Goal: Find contact information: Find contact information

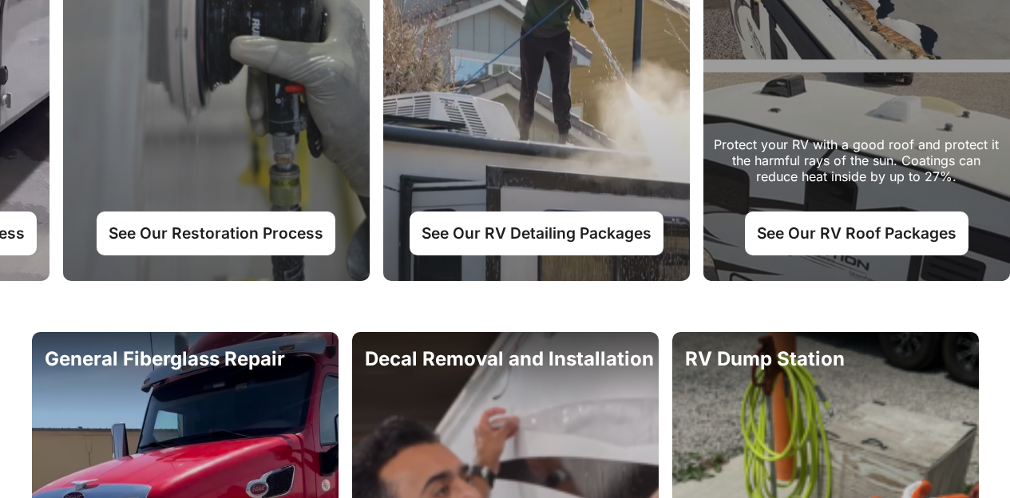
scroll to position [1037, 0]
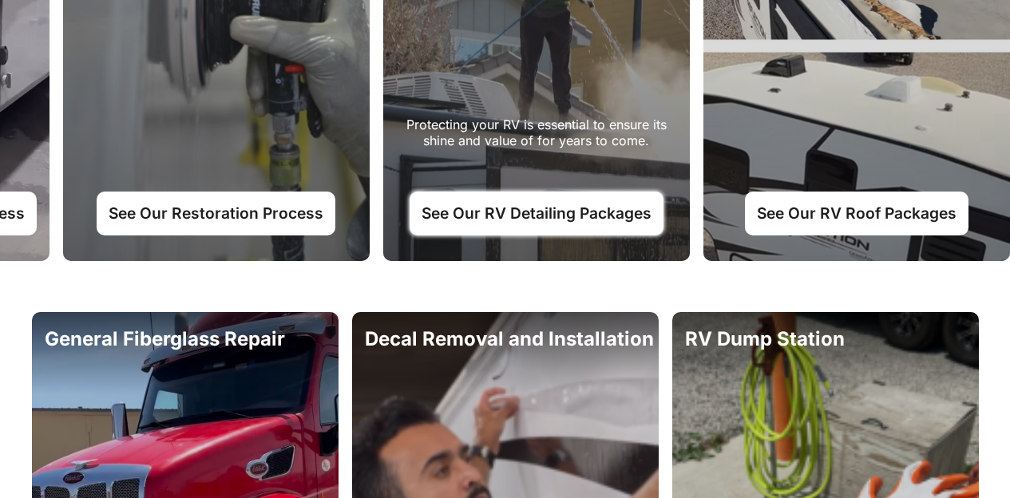
click at [575, 233] on link "See Our RV Detailing Packages" at bounding box center [536, 213] width 254 height 43
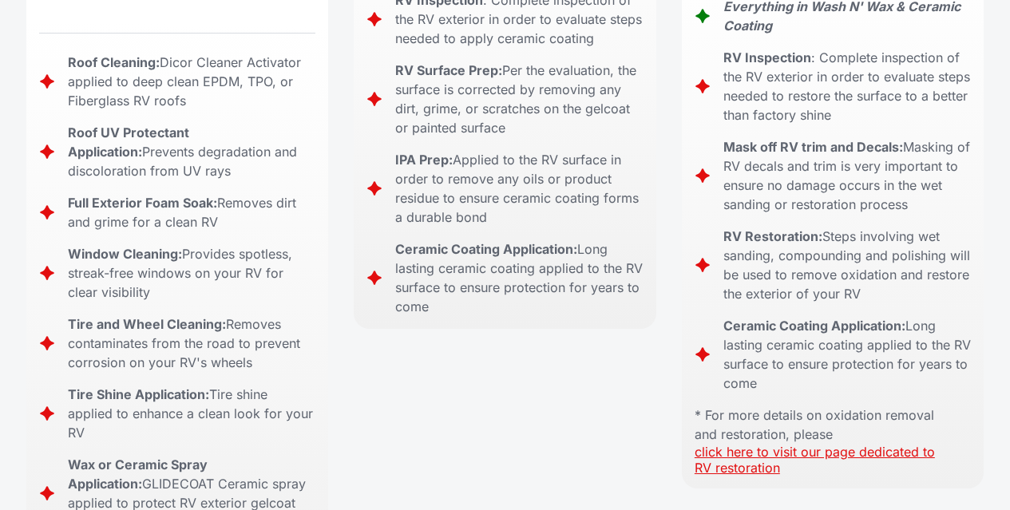
scroll to position [1037, 0]
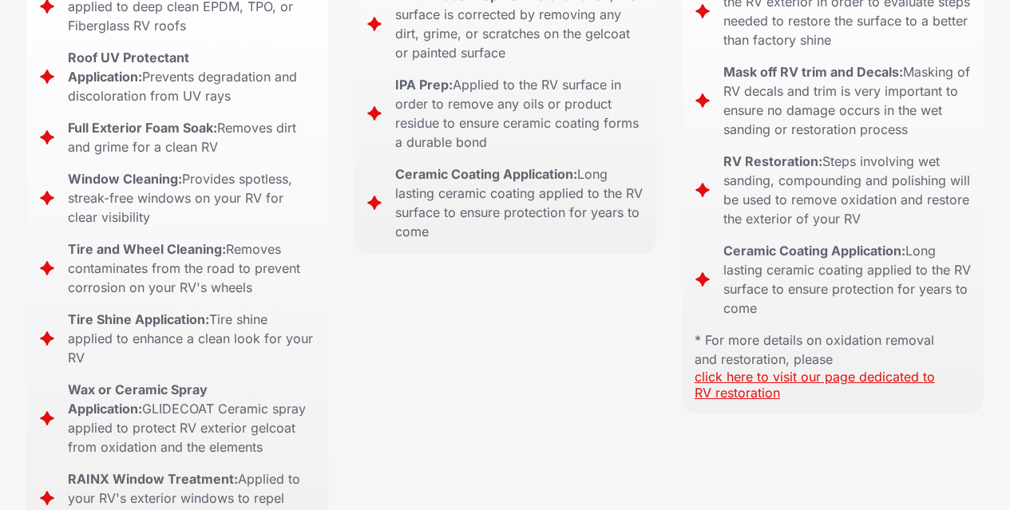
click at [840, 369] on link "click here to visit our page dedicated to RV restoration" at bounding box center [814, 385] width 240 height 32
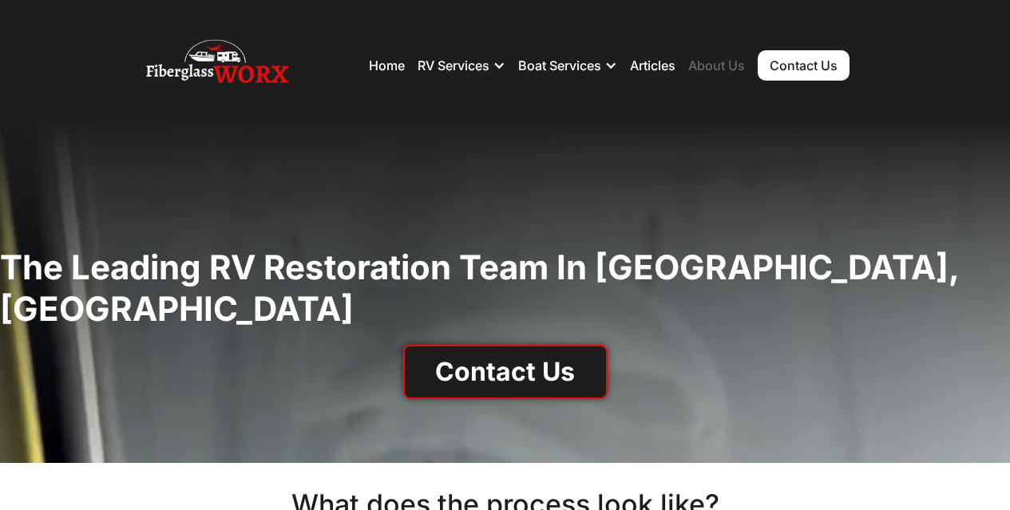
click at [714, 67] on link "About Us" at bounding box center [716, 65] width 57 height 16
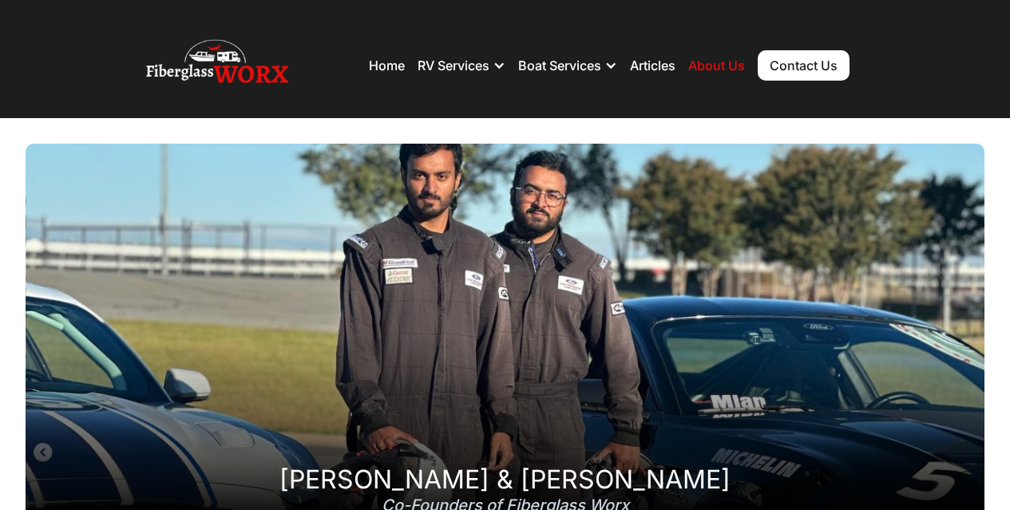
click at [806, 64] on link "Contact Us" at bounding box center [803, 65] width 92 height 30
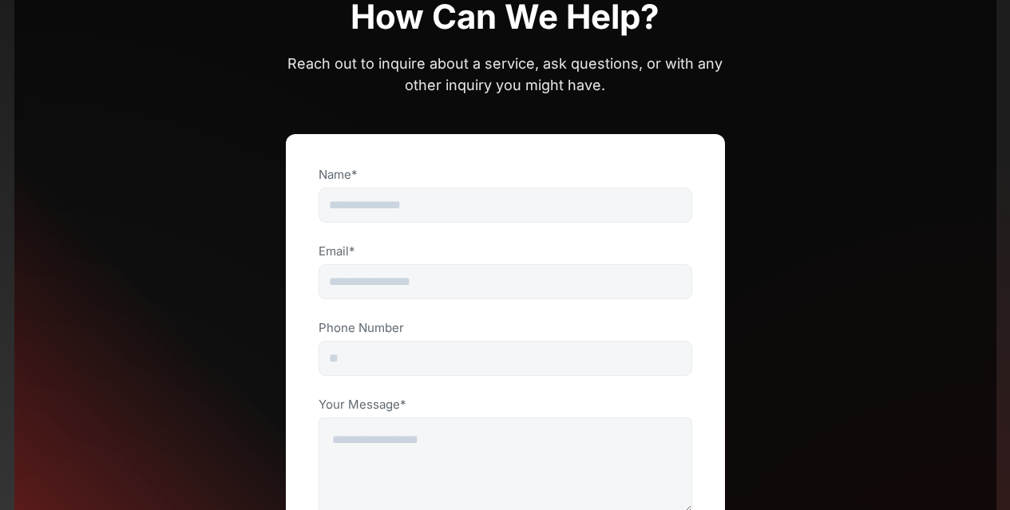
scroll to position [80, 0]
